Goal: Transaction & Acquisition: Purchase product/service

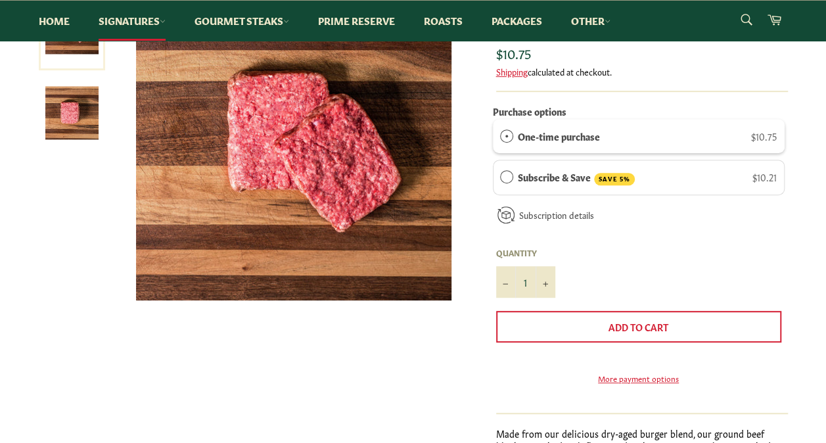
scroll to position [329, 0]
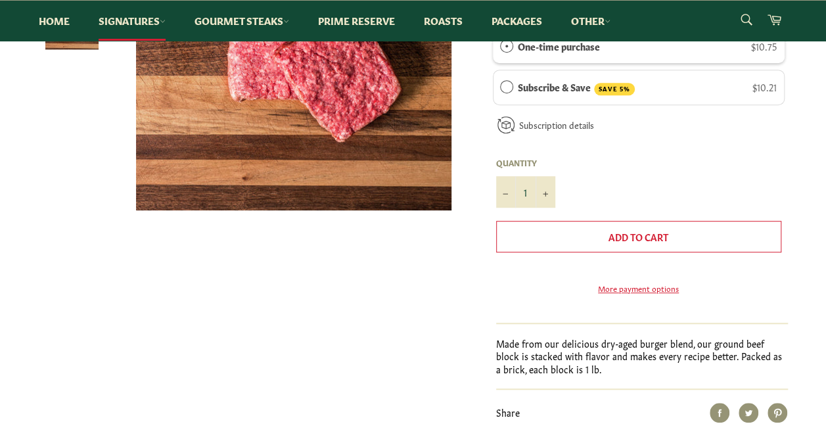
click at [700, 238] on button "Add to Cart" at bounding box center [638, 237] width 285 height 32
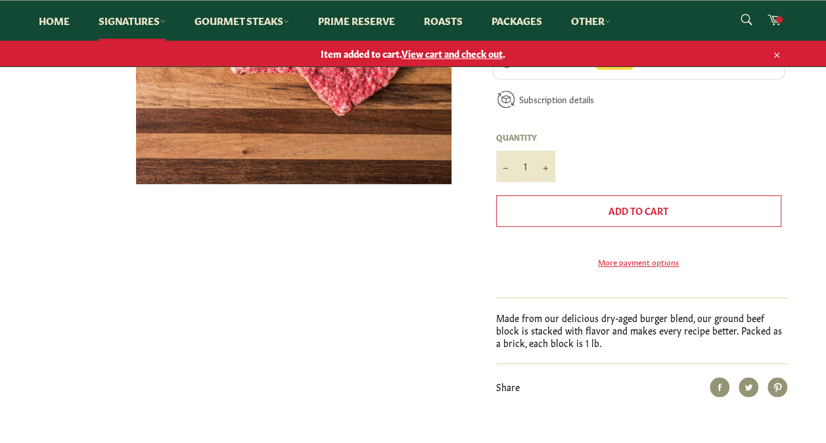
scroll to position [303, 0]
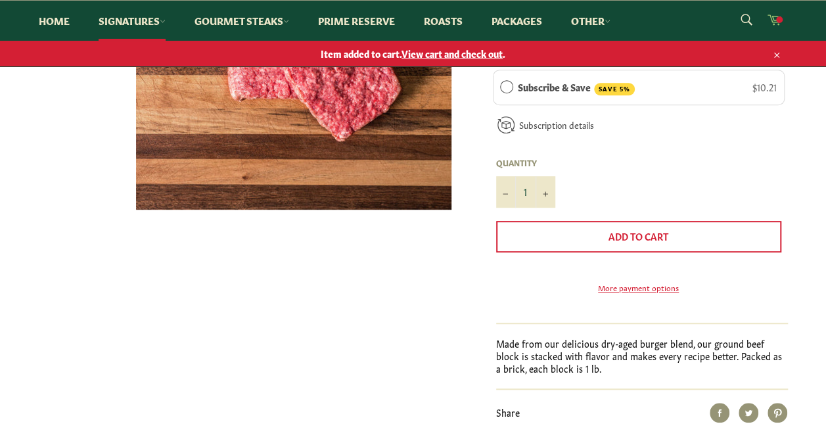
click at [773, 23] on icon at bounding box center [774, 19] width 14 height 14
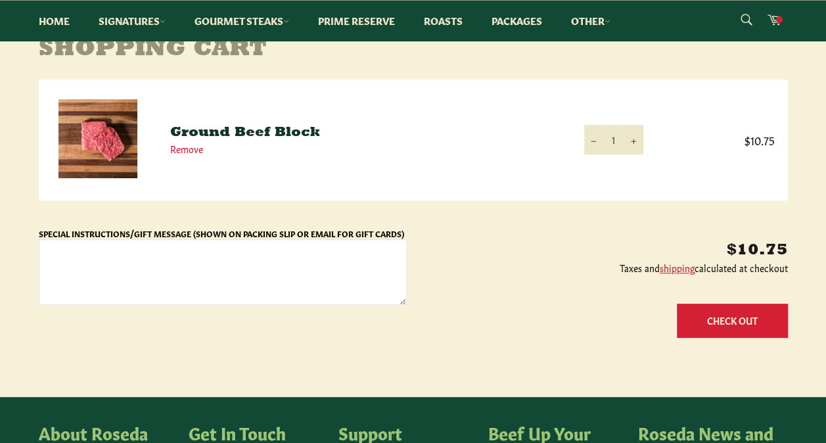
scroll to position [197, 0]
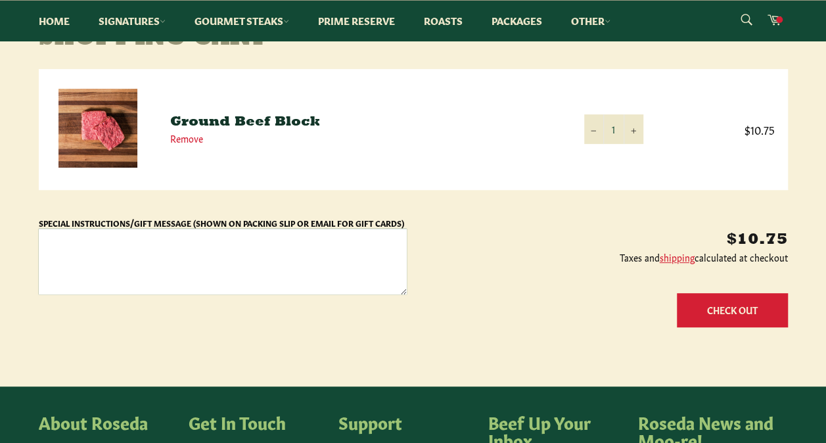
click at [190, 243] on textarea "Special Instructions/Gift Message (Shown on Packing Slip or Email for Gift Card…" at bounding box center [223, 262] width 368 height 66
click at [636, 126] on button "+" at bounding box center [634, 129] width 20 height 30
click at [709, 292] on div "$21.50 Taxes and shipping calculated at checkout Update Cart Check Out" at bounding box center [597, 275] width 381 height 118
click at [709, 302] on button "Check Out" at bounding box center [732, 310] width 111 height 34
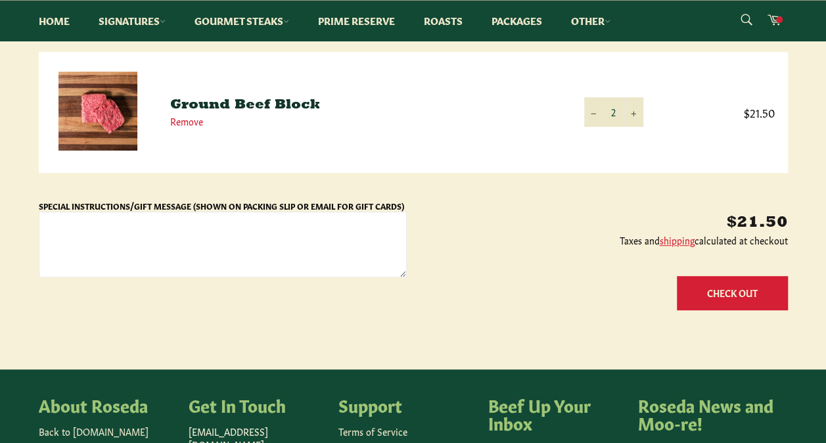
scroll to position [419, 0]
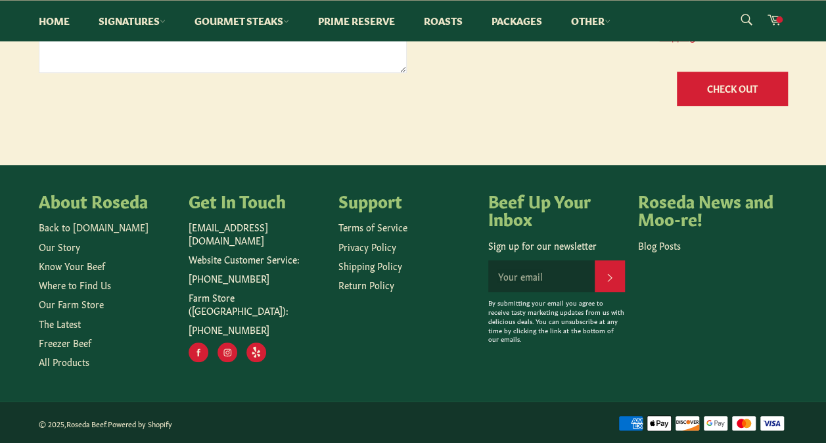
click at [74, 284] on link "Where to Find Us" at bounding box center [75, 284] width 72 height 13
